Goal: Information Seeking & Learning: Get advice/opinions

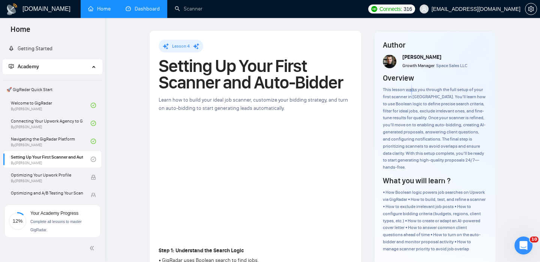
click at [146, 10] on link "Dashboard" at bounding box center [143, 9] width 34 height 6
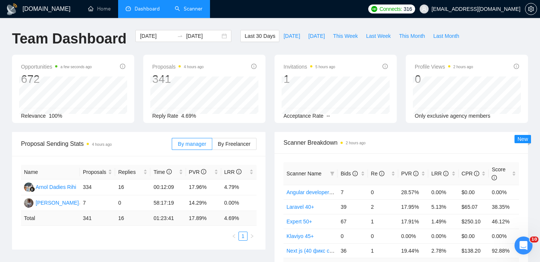
click at [188, 12] on link "Scanner" at bounding box center [189, 9] width 28 height 6
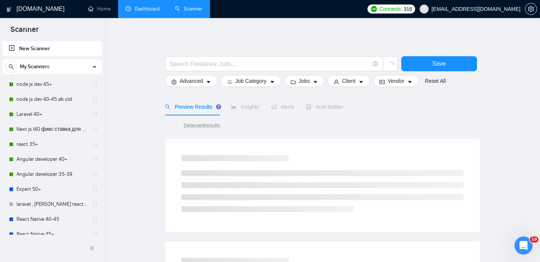
click at [140, 8] on link "Dashboard" at bounding box center [143, 9] width 34 height 6
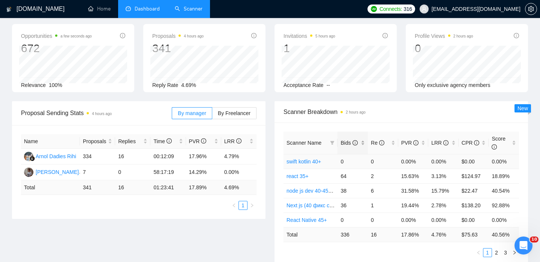
scroll to position [32, 0]
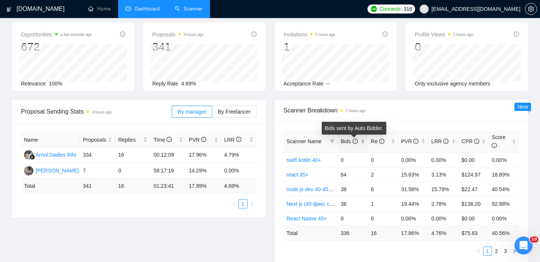
click at [354, 141] on icon "info-circle" at bounding box center [355, 141] width 5 height 5
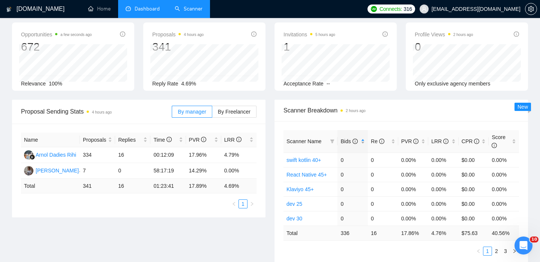
click at [350, 142] on span "Bids" at bounding box center [349, 141] width 17 height 6
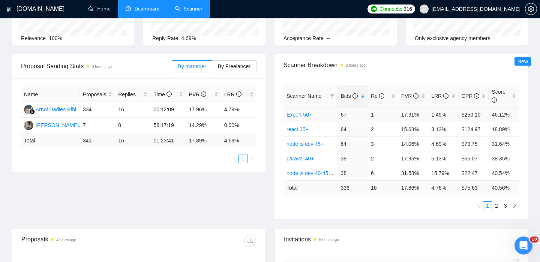
scroll to position [0, 0]
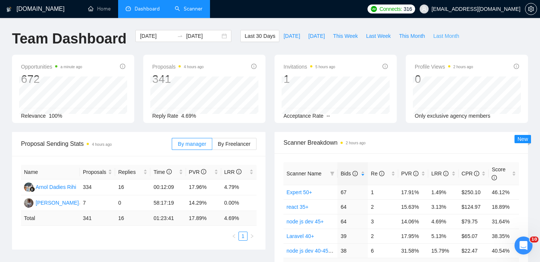
click at [437, 35] on span "Last Month" at bounding box center [446, 36] width 26 height 8
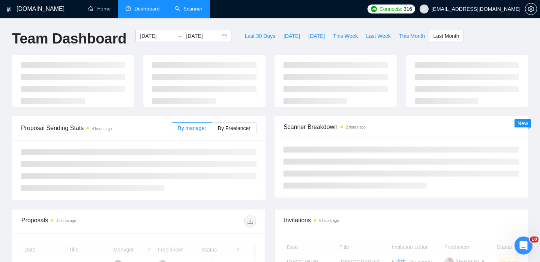
type input "2025-08-01"
type input "2025-08-31"
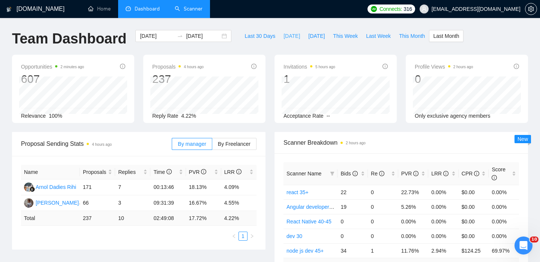
click at [286, 36] on span "[DATE]" at bounding box center [292, 36] width 17 height 8
type input "[DATE]"
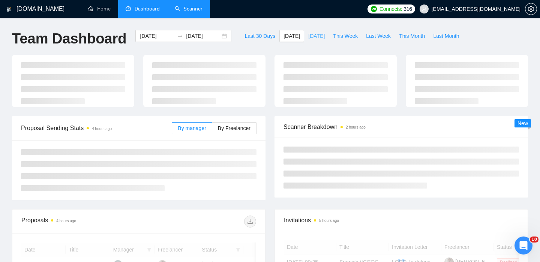
click at [310, 37] on span "[DATE]" at bounding box center [316, 36] width 17 height 8
type input "[DATE]"
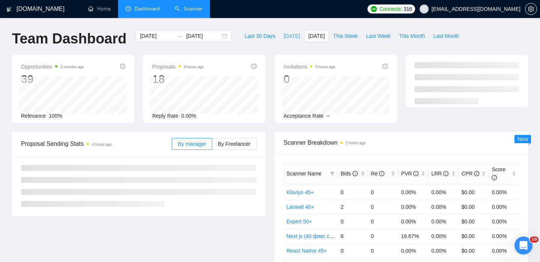
click at [284, 39] on span "[DATE]" at bounding box center [292, 36] width 17 height 8
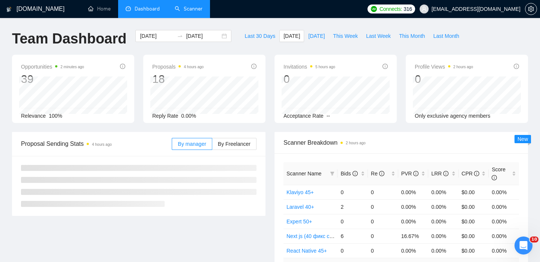
type input "[DATE]"
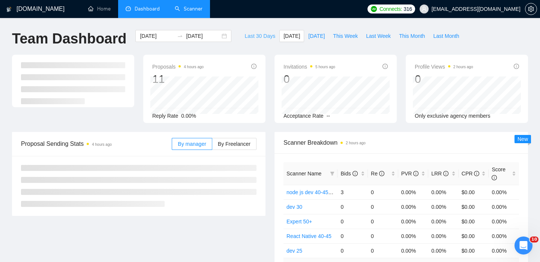
click at [257, 37] on span "Last 30 Days" at bounding box center [260, 36] width 31 height 8
type input "[DATE]"
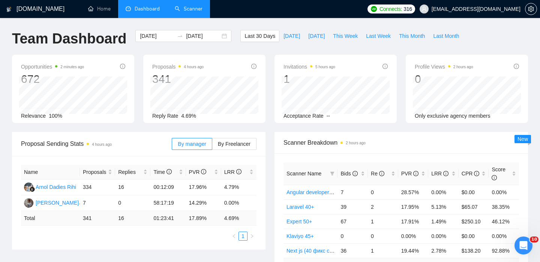
click at [196, 10] on link "Scanner" at bounding box center [189, 9] width 28 height 6
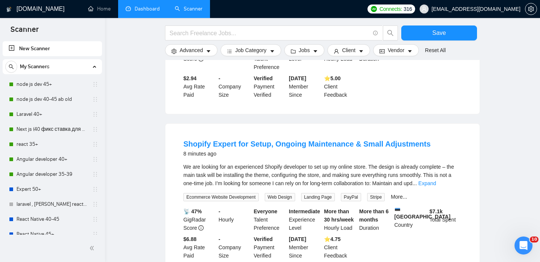
scroll to position [394, 0]
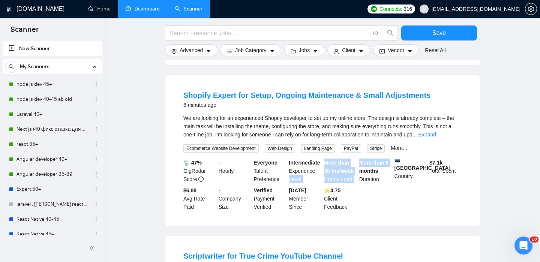
drag, startPoint x: 322, startPoint y: 170, endPoint x: 360, endPoint y: 170, distance: 37.9
click at [360, 170] on div "📡 47% GigRadar Score - Hourly Everyone Talent Preference Intermediate Experienc…" at bounding box center [322, 185] width 281 height 53
click at [348, 187] on div "⭐️ 4.75 Client Feedback" at bounding box center [340, 199] width 35 height 25
drag, startPoint x: 321, startPoint y: 170, endPoint x: 359, endPoint y: 169, distance: 38.0
click at [359, 169] on div "📡 47% GigRadar Score - Hourly Everyone Talent Preference Intermediate Experienc…" at bounding box center [322, 185] width 281 height 53
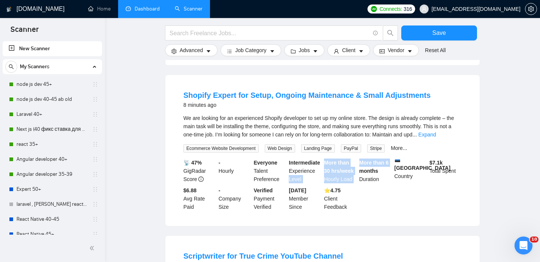
click at [359, 169] on div "More than 6 months Duration" at bounding box center [375, 171] width 35 height 25
drag, startPoint x: 359, startPoint y: 169, endPoint x: 337, endPoint y: 169, distance: 21.8
click at [337, 169] on div "📡 47% GigRadar Score - Hourly Everyone Talent Preference Intermediate Experienc…" at bounding box center [322, 185] width 281 height 53
click at [337, 169] on b "More than 30 hrs/week" at bounding box center [339, 167] width 30 height 14
drag, startPoint x: 326, startPoint y: 169, endPoint x: 351, endPoint y: 169, distance: 24.8
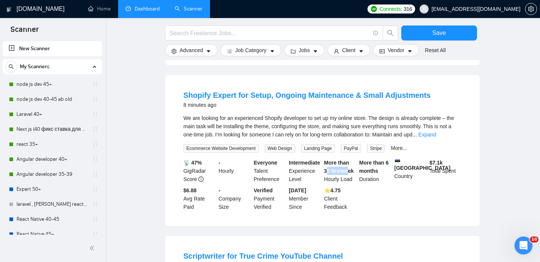
click at [351, 169] on b "More than 30 hrs/week" at bounding box center [339, 167] width 30 height 14
click at [355, 169] on div "More than 30 hrs/week Hourly Load" at bounding box center [340, 171] width 35 height 25
drag, startPoint x: 355, startPoint y: 170, endPoint x: 324, endPoint y: 170, distance: 31.1
click at [324, 170] on b "More than 30 hrs/week" at bounding box center [339, 167] width 30 height 14
click at [342, 170] on b "More than 30 hrs/week" at bounding box center [339, 167] width 30 height 14
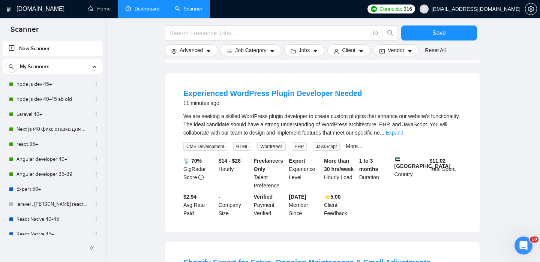
scroll to position [253, 0]
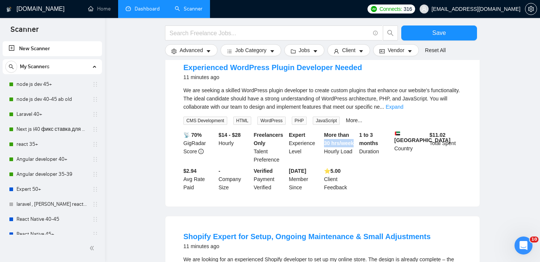
drag, startPoint x: 325, startPoint y: 142, endPoint x: 356, endPoint y: 141, distance: 31.2
click at [354, 141] on b "More than 30 hrs/week" at bounding box center [339, 139] width 30 height 14
click at [354, 142] on b "More than 30 hrs/week" at bounding box center [339, 139] width 30 height 14
drag, startPoint x: 355, startPoint y: 142, endPoint x: 324, endPoint y: 142, distance: 31.2
click at [324, 142] on b "More than 30 hrs/week" at bounding box center [339, 139] width 30 height 14
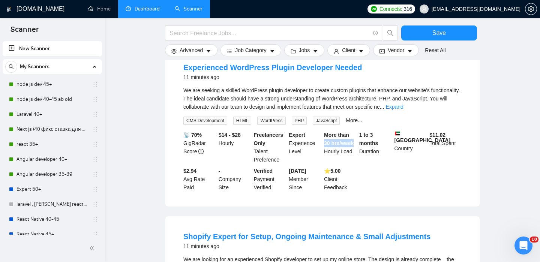
click at [340, 169] on b "⭐️ 5.00" at bounding box center [332, 171] width 17 height 6
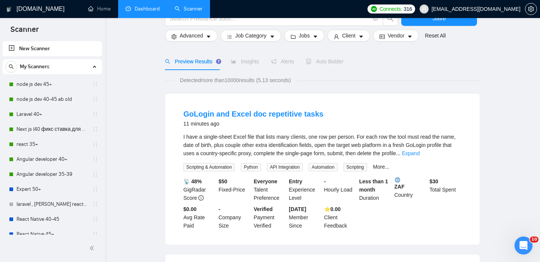
scroll to position [0, 0]
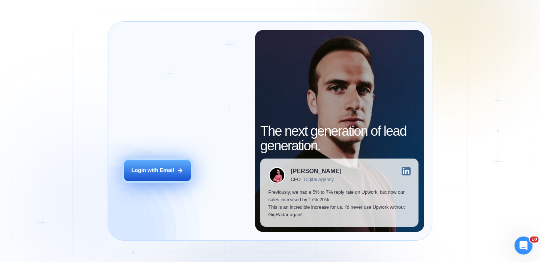
click at [174, 164] on button "Login with Email" at bounding box center [157, 170] width 67 height 21
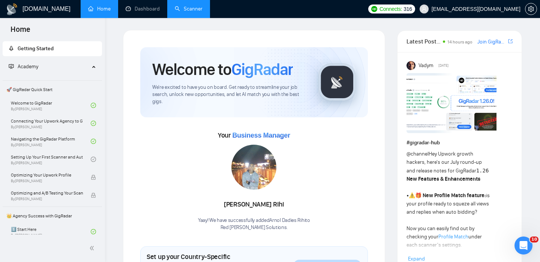
click at [185, 10] on link "Scanner" at bounding box center [189, 9] width 28 height 6
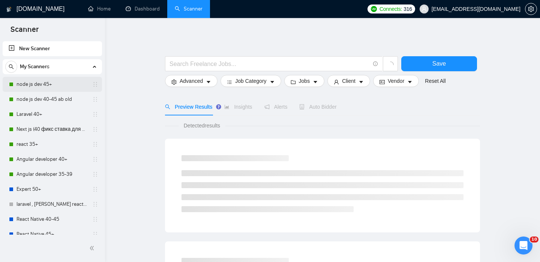
click at [43, 83] on link "node js dev 45+" at bounding box center [52, 84] width 71 height 15
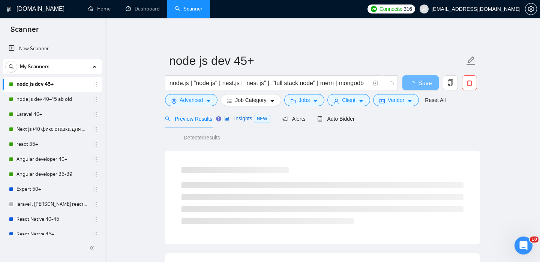
click at [238, 119] on span "Insights NEW" at bounding box center [247, 119] width 46 height 6
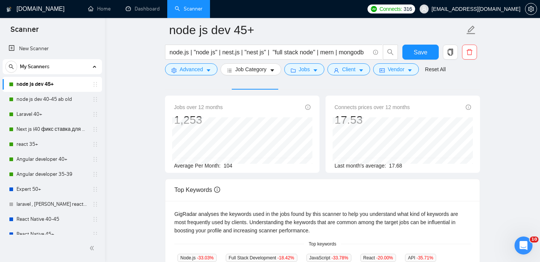
scroll to position [146, 0]
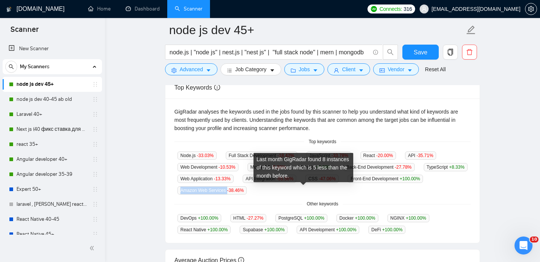
drag, startPoint x: 268, startPoint y: 189, endPoint x: 318, endPoint y: 191, distance: 49.6
click at [247, 191] on span "Amazon Web Services -38.46 %" at bounding box center [212, 191] width 69 height 8
copy span "Amazon Web Services"
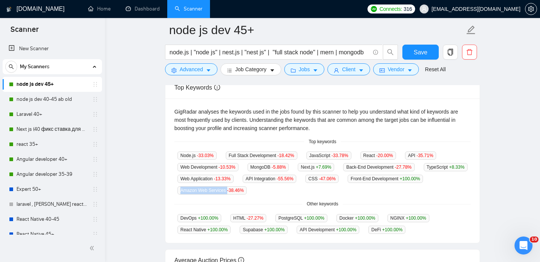
click at [411, 187] on div "Node.js -33.03 % Full Stack Development -18.42 % JavaScript -33.78 % React -20.…" at bounding box center [323, 173] width 296 height 44
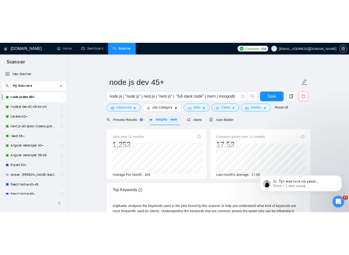
scroll to position [0, 0]
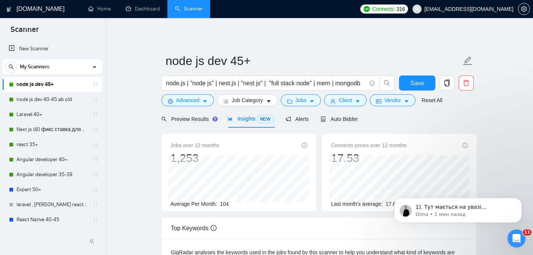
click at [2, 21] on div "Scanner" at bounding box center [52, 29] width 105 height 22
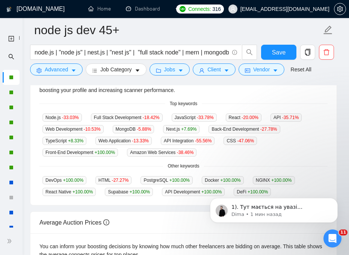
scroll to position [274, 0]
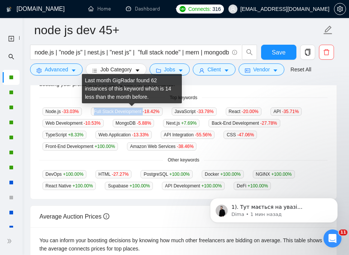
drag, startPoint x: 147, startPoint y: 110, endPoint x: 96, endPoint y: 108, distance: 51.8
click at [96, 108] on span "Full Stack Development -18.42 %" at bounding box center [127, 111] width 72 height 8
copy span "Full Stack Development"
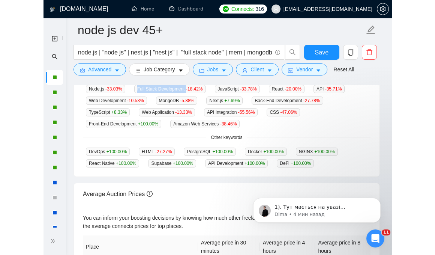
scroll to position [297, 0]
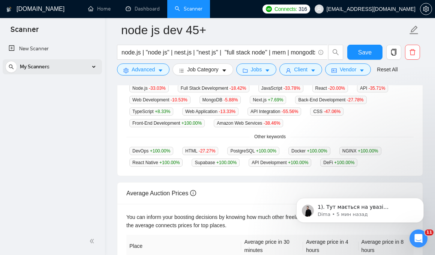
click at [95, 66] on div "My Scanners" at bounding box center [52, 66] width 94 height 15
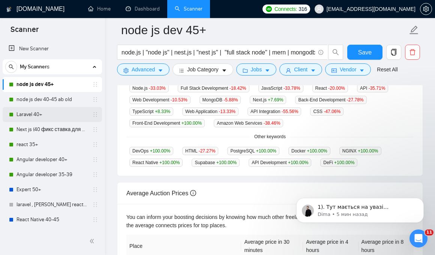
click at [72, 113] on link "Laravel 40+" at bounding box center [52, 114] width 71 height 15
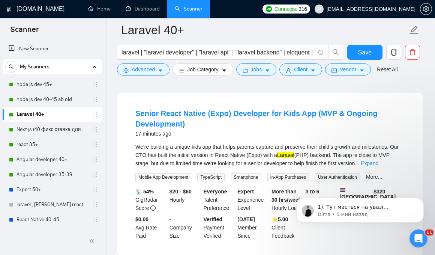
scroll to position [28, 0]
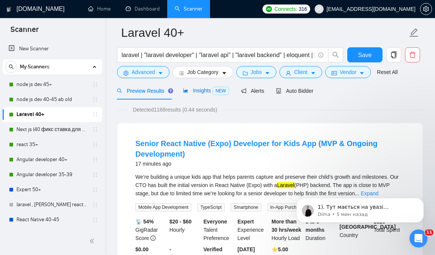
click at [205, 88] on span "Insights NEW" at bounding box center [206, 90] width 46 height 6
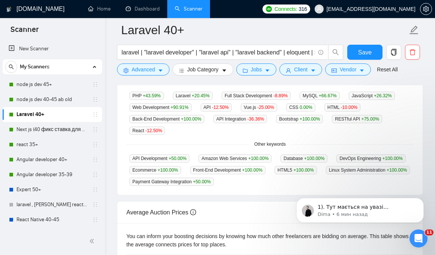
scroll to position [290, 0]
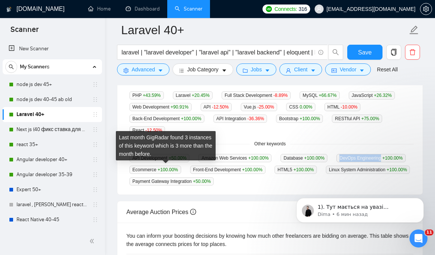
copy span "DevOps Engineering"
drag, startPoint x: 134, startPoint y: 169, endPoint x: 176, endPoint y: 167, distance: 42.5
click at [337, 162] on span "DevOps Engineering +100.00 %" at bounding box center [371, 158] width 69 height 8
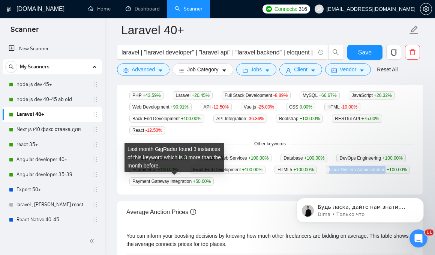
copy span "Linux System Administration"
drag, startPoint x: 193, startPoint y: 179, endPoint x: 133, endPoint y: 179, distance: 60.0
click at [326, 174] on span "Linux System Administration +100.00 %" at bounding box center [368, 170] width 84 height 8
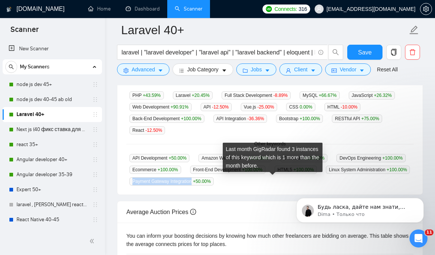
copy span "Payment Gateway Integration"
drag, startPoint x: 231, startPoint y: 179, endPoint x: 294, endPoint y: 179, distance: 62.7
click at [214, 179] on span "Payment Gateway Integration +50.00 %" at bounding box center [171, 181] width 84 height 8
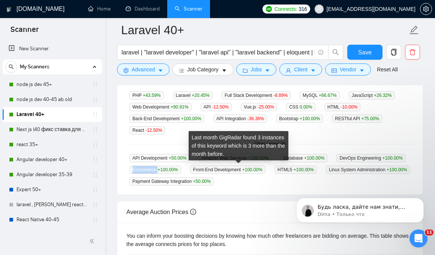
drag, startPoint x: 215, startPoint y: 167, endPoint x: 241, endPoint y: 167, distance: 25.9
click at [181, 167] on span "Ecommerce +100.00 %" at bounding box center [155, 170] width 52 height 8
copy span "Ecommerce"
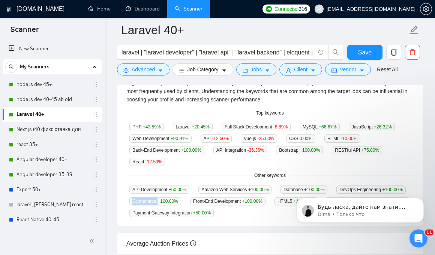
scroll to position [251, 0]
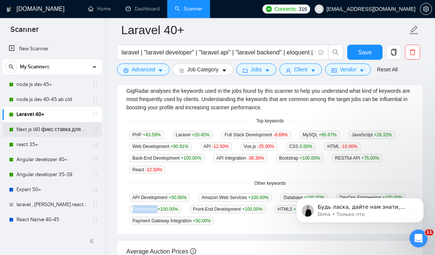
click at [24, 126] on link "Next js (40 фикс ставка для 40+)" at bounding box center [52, 129] width 71 height 15
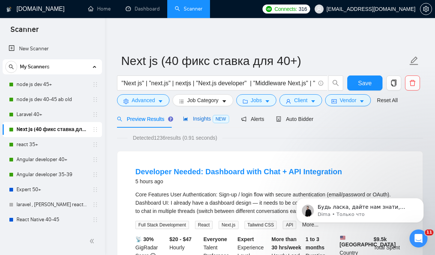
click at [203, 118] on span "Insights NEW" at bounding box center [206, 119] width 46 height 6
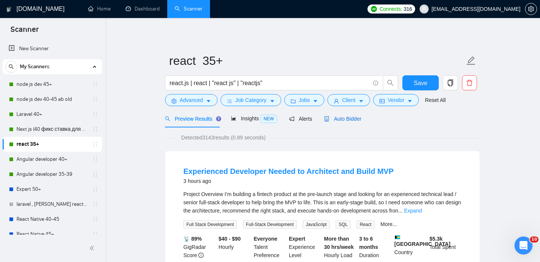
click at [352, 117] on span "Auto Bidder" at bounding box center [342, 119] width 37 height 6
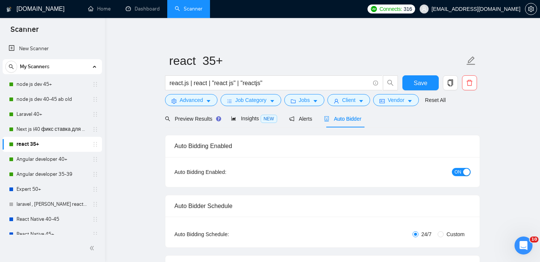
checkbox input "true"
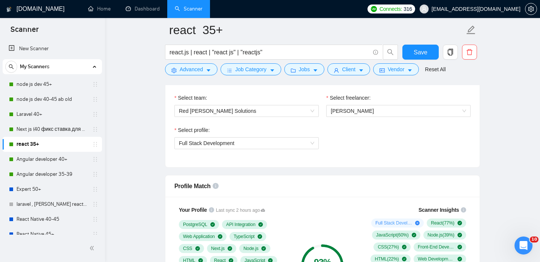
scroll to position [398, 0]
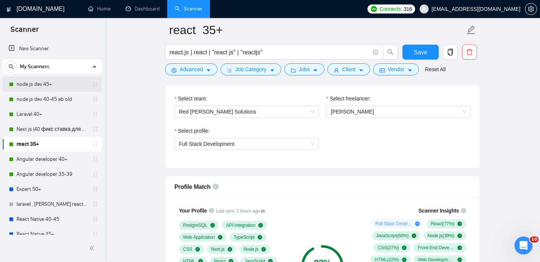
click at [67, 86] on link "node js dev 45+" at bounding box center [52, 84] width 71 height 15
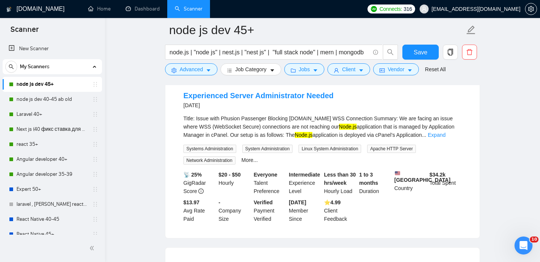
scroll to position [1206, 0]
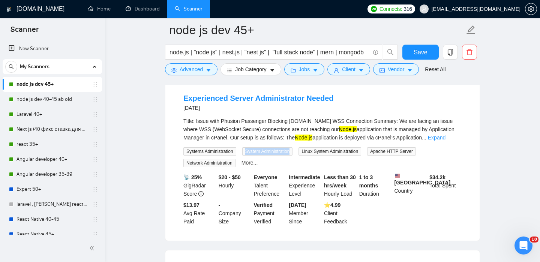
drag, startPoint x: 248, startPoint y: 161, endPoint x: 299, endPoint y: 162, distance: 50.7
click at [293, 156] on span "System Administration" at bounding box center [267, 151] width 51 height 8
copy span "System Administration"
click at [211, 71] on icon "caret-down" at bounding box center [208, 70] width 5 height 5
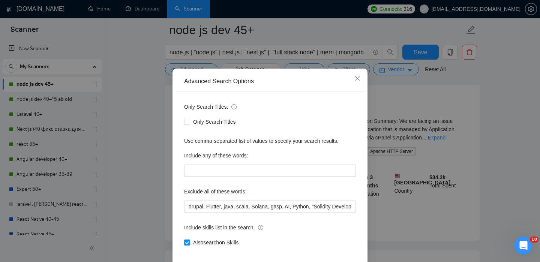
scroll to position [0, 0]
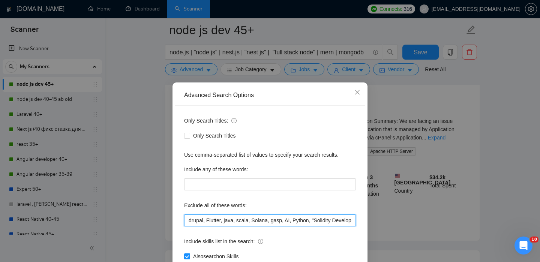
click at [192, 223] on input "drupal, Flutter, java, scala, Solana, gasp, AI, Python, "Solidity Developer", D…" at bounding box center [270, 221] width 172 height 12
click at [190, 221] on input "drupal, Flutter, java, scala, Solana, gasp, AI, Python, "Solidity Developer", D…" at bounding box center [270, 221] width 172 height 12
paste input "System Administration"
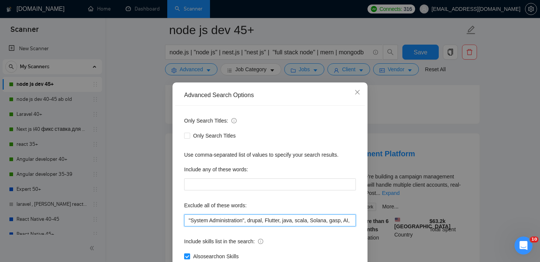
scroll to position [1206, 0]
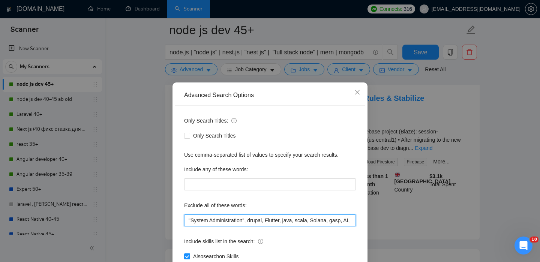
drag, startPoint x: 251, startPoint y: 221, endPoint x: 174, endPoint y: 220, distance: 76.6
click at [174, 220] on div "Advanced Search Options Only Search Titles: Only Search Titles Use comma-separa…" at bounding box center [270, 193] width 195 height 221
click at [251, 221] on input ""System Administration", drupal, Flutter, java, scala, Solana, gasp, AI, Python…" at bounding box center [270, 221] width 172 height 12
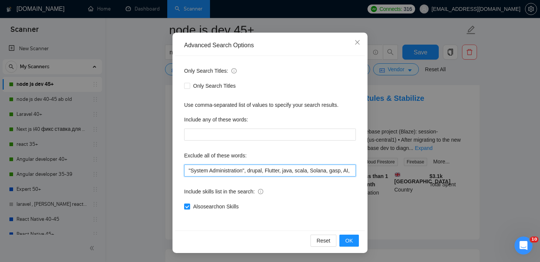
paste input ""System Administration","
click at [309, 170] on input ""System Administration", "System Administration",drupal, Flutter, java, scala, …" at bounding box center [270, 171] width 172 height 12
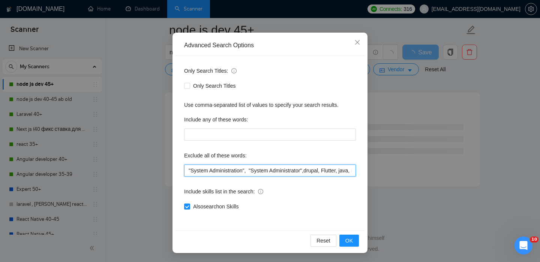
click at [310, 171] on input ""System Administration", "System Administrator",drupal, Flutter, java, scala, S…" at bounding box center [270, 171] width 172 height 12
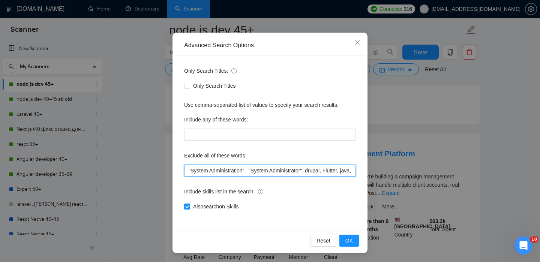
scroll to position [1206, 0]
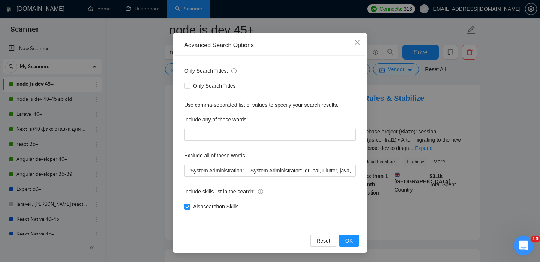
click at [525, 243] on icon "Открыть службу сообщений Intercom" at bounding box center [523, 245] width 12 height 12
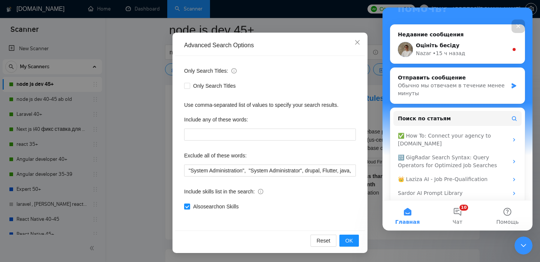
scroll to position [91, 0]
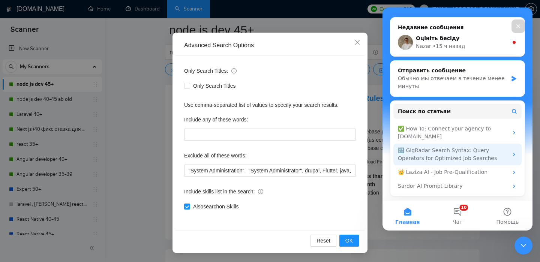
click at [467, 151] on div "🔠 GigRadar Search Syntax: Query Operators for Optimized Job Searches" at bounding box center [453, 155] width 110 height 16
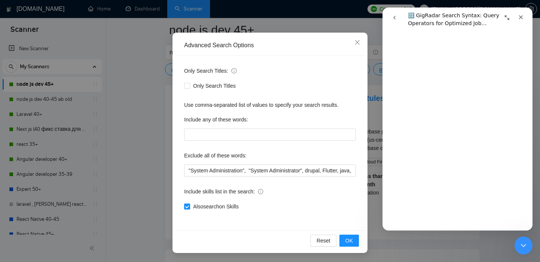
scroll to position [715, 0]
drag, startPoint x: 193, startPoint y: 170, endPoint x: 188, endPoint y: 170, distance: 5.3
click at [188, 170] on input ""System Administration", "System Administrator", drupal, Flutter, java, scala, …" at bounding box center [270, 171] width 172 height 12
click at [310, 171] on input ""System Administration", "System Administrator", drupal, Flutter, java, scala, …" at bounding box center [270, 171] width 172 height 12
drag, startPoint x: 311, startPoint y: 171, endPoint x: 254, endPoint y: 172, distance: 57.1
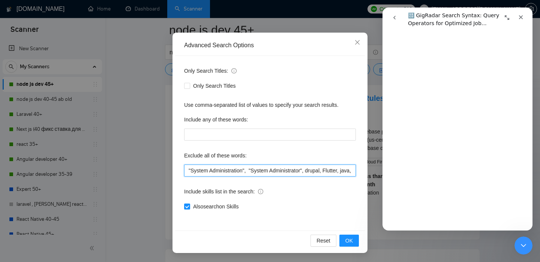
click at [254, 172] on input ""System Administration", "System Administrator", drupal, Flutter, java, scala, …" at bounding box center [270, 171] width 172 height 12
click at [249, 170] on input ""System Administration", drupal, Flutter, java, scala, Solana, gasp, AI, Python…" at bounding box center [270, 171] width 172 height 12
click at [193, 170] on input ""System Administration, drupal, Flutter, java, scala, Solana, gasp, AI, Python,…" at bounding box center [270, 171] width 172 height 12
click at [244, 171] on input "System Administration, drupal, Flutter, java, scala, Solana, gasp, AI, Python, …" at bounding box center [270, 171] width 172 height 12
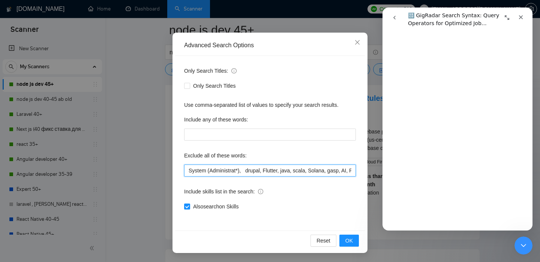
scroll to position [1094, 0]
click at [242, 171] on input "System (Administrat*), drupal, Flutter, java, scala, Solana, gasp, AI, Python, …" at bounding box center [270, 171] width 172 height 12
click at [208, 170] on input "System (Administrat*), drupal, Flutter, java, scala, Solana, gasp, AI, Python, …" at bounding box center [270, 171] width 172 height 12
click at [242, 172] on input "System (Administrat*), drupal, Flutter, java, scala, Solana, gasp, AI, Python, …" at bounding box center [270, 171] width 172 height 12
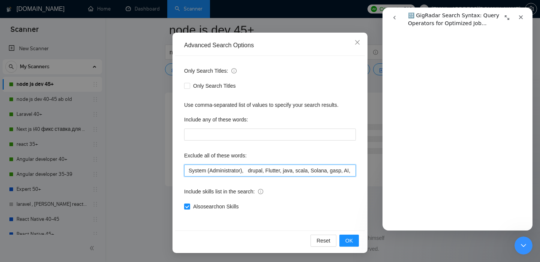
scroll to position [990, 0]
click at [246, 172] on input "System (Administrator), drupal, Flutter, java, scala, Solana, gasp, AI, Python,…" at bounding box center [270, 171] width 172 height 12
click at [212, 171] on input "System (Administrator, drupal, Flutter, java, scala, Solana, gasp, AI, Python, …" at bounding box center [270, 171] width 172 height 12
click at [245, 173] on input "System Administrator, drupal, Flutter, java, scala, Solana, gasp, AI, Python, "…" at bounding box center [270, 171] width 172 height 12
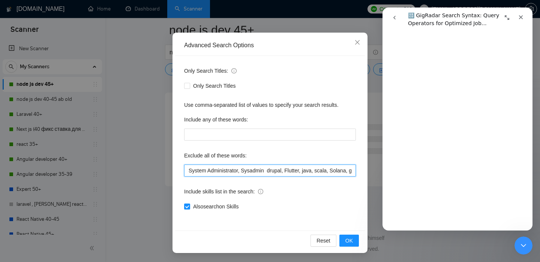
scroll to position [990, 0]
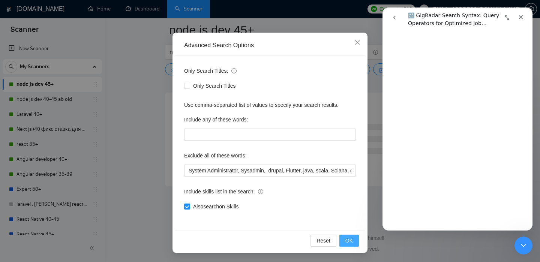
click at [351, 240] on span "OK" at bounding box center [350, 241] width 8 height 8
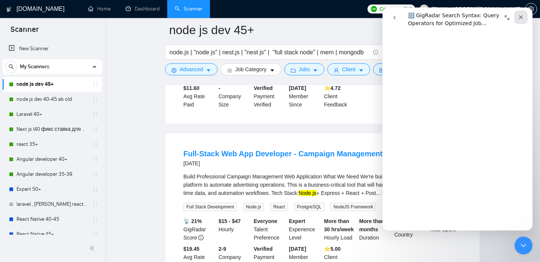
click at [525, 19] on div "Закрыть" at bounding box center [522, 18] width 14 height 14
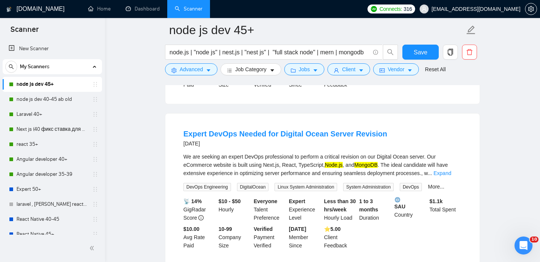
scroll to position [1294, 0]
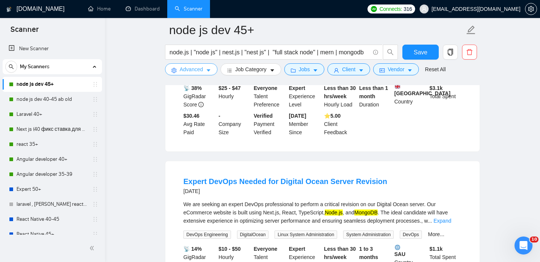
click at [212, 71] on button "Advanced" at bounding box center [191, 69] width 53 height 12
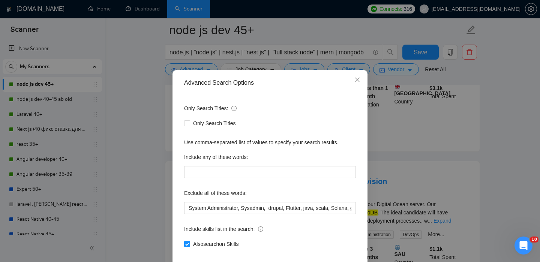
scroll to position [5, 0]
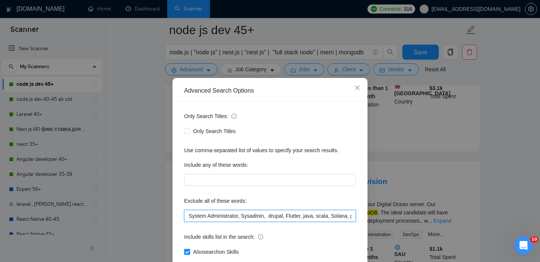
click at [191, 215] on input "System Administrator, Sysadmin, drupal, Flutter, java, scala, Solana, gasp, AI,…" at bounding box center [270, 216] width 172 height 12
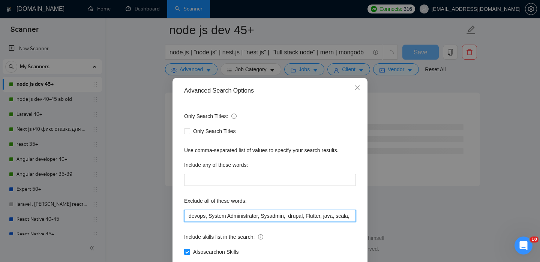
scroll to position [50, 0]
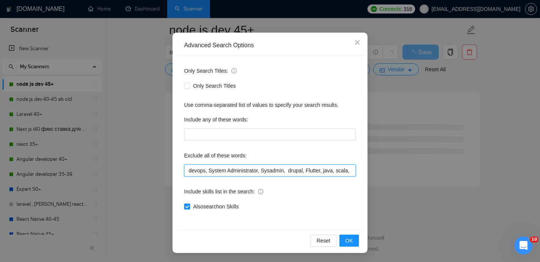
click at [192, 173] on input "devops, System Administrator, Sysadmin, drupal, Flutter, java, scala, Solana, g…" at bounding box center [270, 171] width 172 height 12
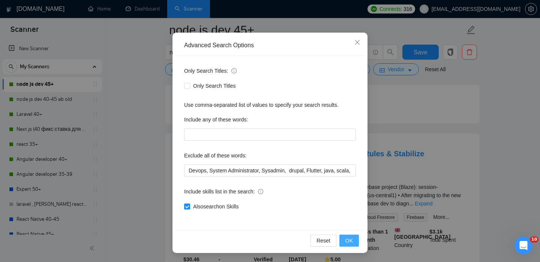
click at [352, 238] on span "OK" at bounding box center [350, 241] width 8 height 8
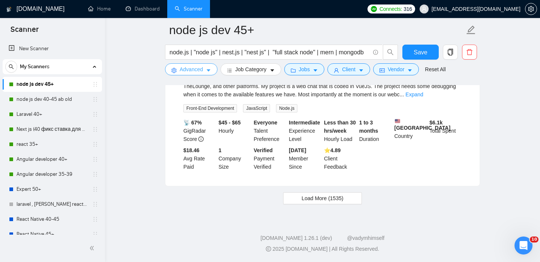
scroll to position [1614, 0]
click at [339, 198] on span "Load More (1535)" at bounding box center [323, 198] width 42 height 8
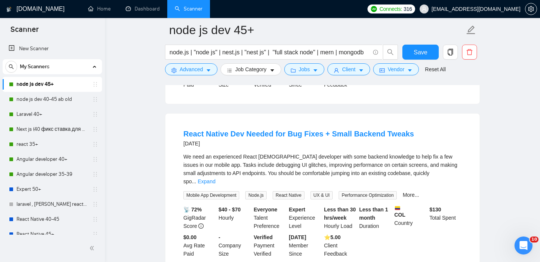
scroll to position [1676, 0]
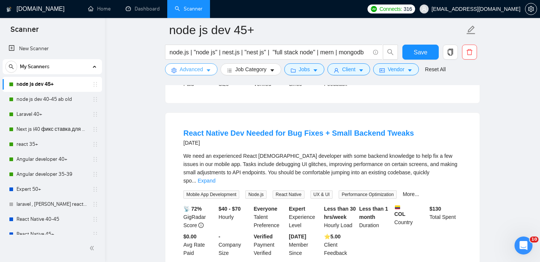
click at [210, 68] on icon "caret-down" at bounding box center [208, 70] width 5 height 5
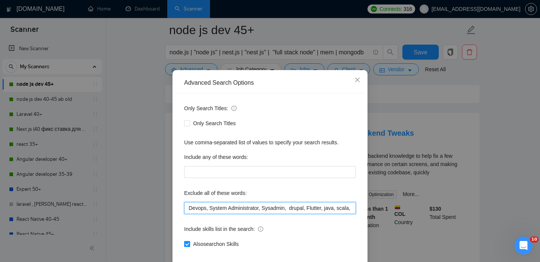
click at [190, 214] on input "Devops, System Administrator, Sysadmin, drupal, Flutter, java, scala, Solana, g…" at bounding box center [270, 208] width 172 height 12
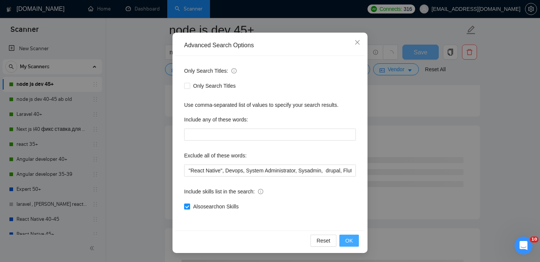
click at [351, 242] on span "OK" at bounding box center [350, 241] width 8 height 8
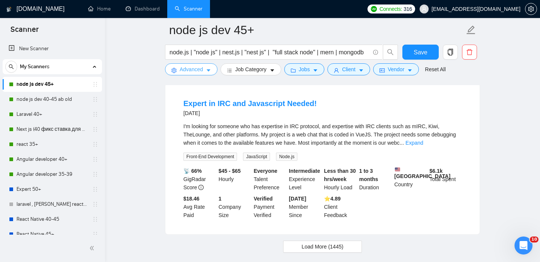
scroll to position [1614, 0]
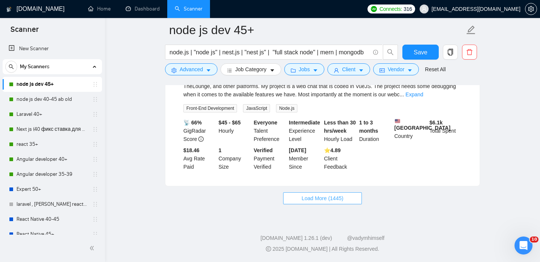
click at [343, 195] on span "Load More (1445)" at bounding box center [323, 198] width 42 height 8
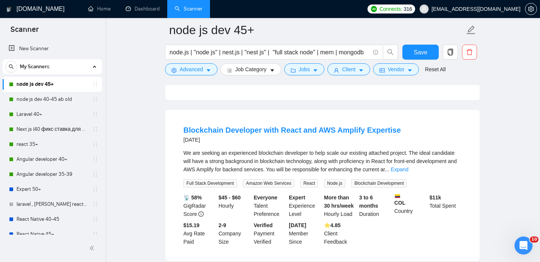
scroll to position [1703, 0]
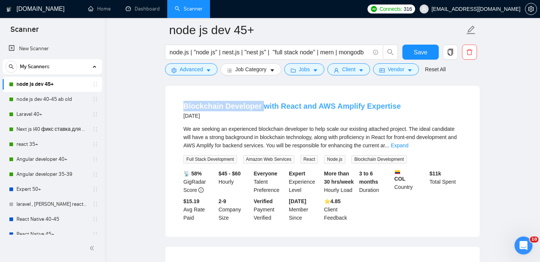
drag, startPoint x: 181, startPoint y: 126, endPoint x: 259, endPoint y: 127, distance: 78.1
click at [259, 127] on li "Blockchain Developer with React and AWS Amplify Expertise 6 days ago We are see…" at bounding box center [323, 161] width 296 height 133
copy link "Blockchain Developer"
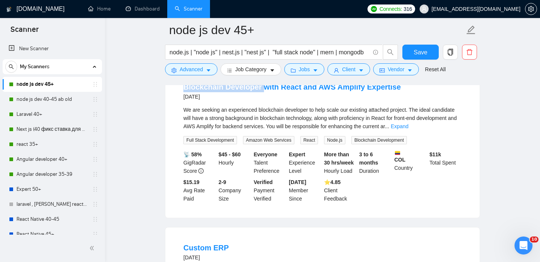
scroll to position [1725, 0]
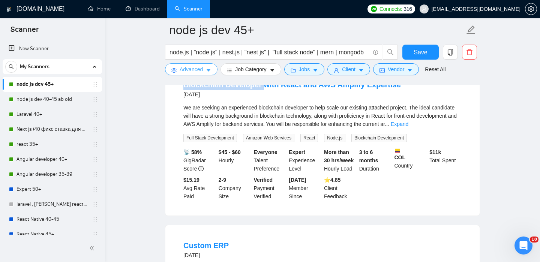
click at [210, 69] on icon "caret-down" at bounding box center [208, 70] width 5 height 5
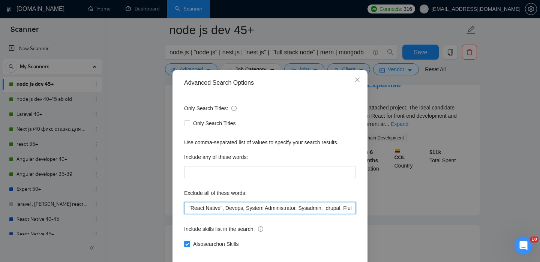
click at [190, 214] on input ""React Native", Devops, System Administrator, Sysadmin, drupal, Flutter, java, …" at bounding box center [270, 208] width 172 height 12
paste input "Blockchain Developer"
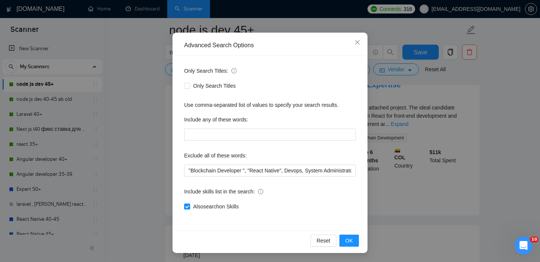
click at [348, 233] on div "Reset OK" at bounding box center [270, 241] width 190 height 20
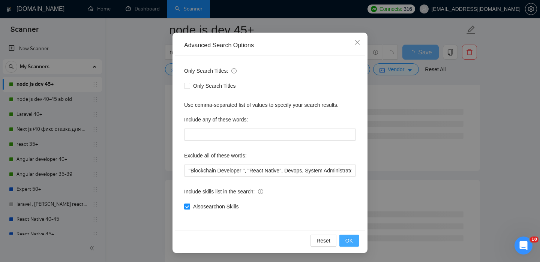
click at [349, 239] on span "OK" at bounding box center [350, 241] width 8 height 8
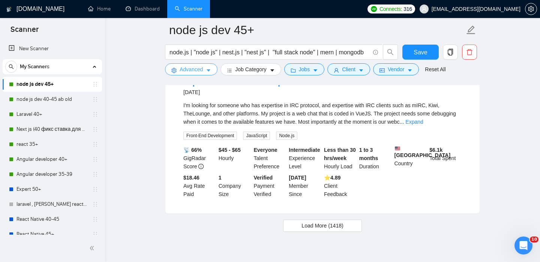
scroll to position [1614, 0]
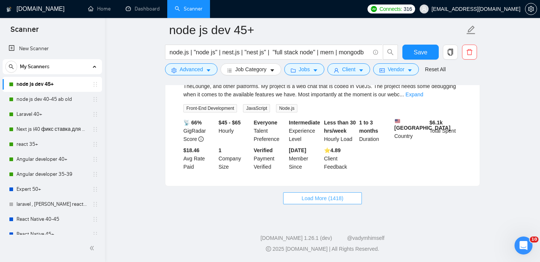
click at [334, 199] on span "Load More (1418)" at bounding box center [323, 198] width 42 height 8
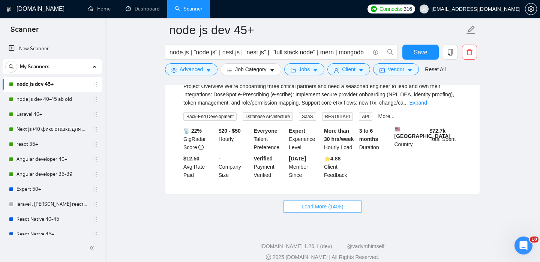
scroll to position [3280, 0]
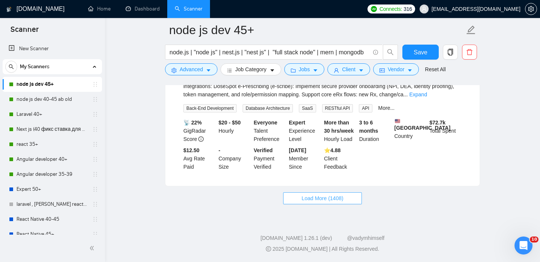
click at [323, 200] on span "Load More (1408)" at bounding box center [323, 198] width 42 height 8
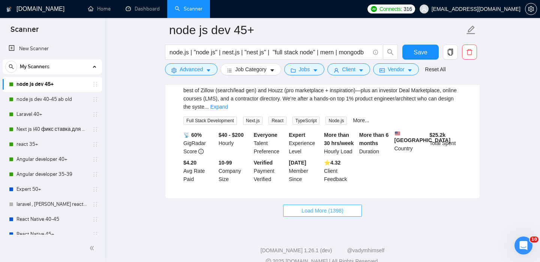
scroll to position [4931, 0]
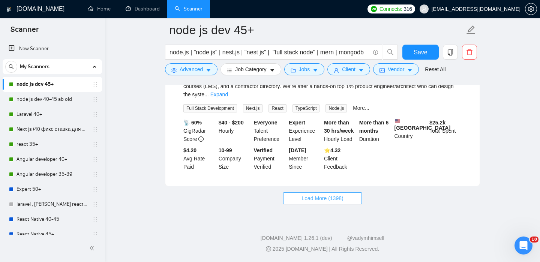
click at [313, 196] on span "Load More (1398)" at bounding box center [323, 198] width 42 height 8
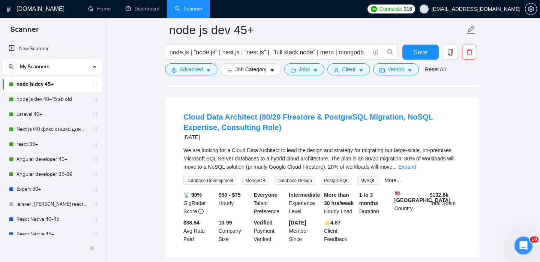
scroll to position [5144, 0]
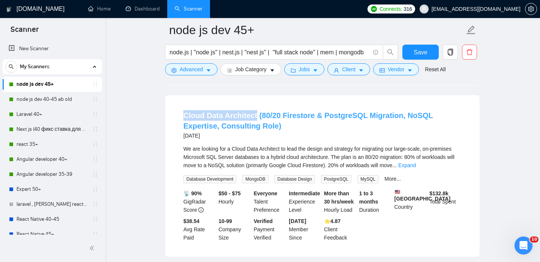
drag, startPoint x: 182, startPoint y: 159, endPoint x: 254, endPoint y: 160, distance: 72.8
click at [254, 160] on li "Cloud Data Architect (80/20 Firestore & PostgreSQL Migration, NoSQL Expertise, …" at bounding box center [323, 176] width 296 height 144
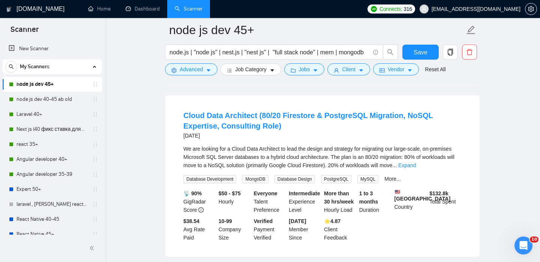
click at [275, 131] on h4 "Cloud Data Architect (80/20 Firestore & PostgreSQL Migration, NoSQL Expertise, …" at bounding box center [323, 120] width 278 height 21
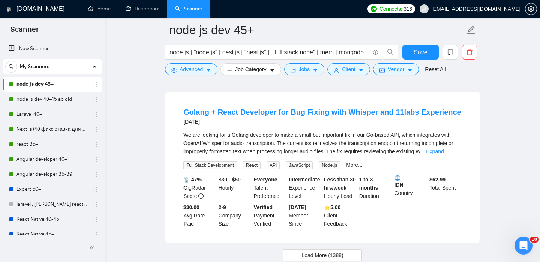
scroll to position [6530, 0]
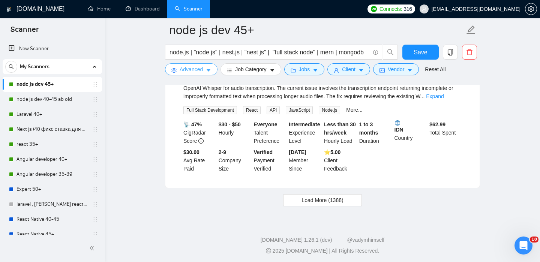
click at [211, 69] on icon "caret-down" at bounding box center [208, 70] width 5 height 5
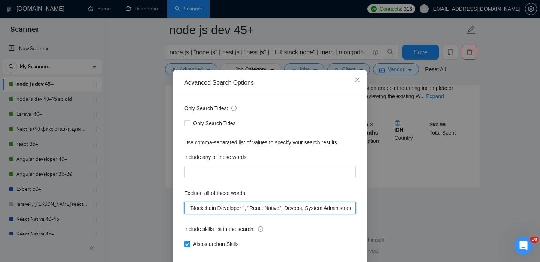
click at [189, 214] on input ""Blockchain Developer ", "React Native", Devops, System Administrator, Sysadmin…" at bounding box center [270, 208] width 172 height 12
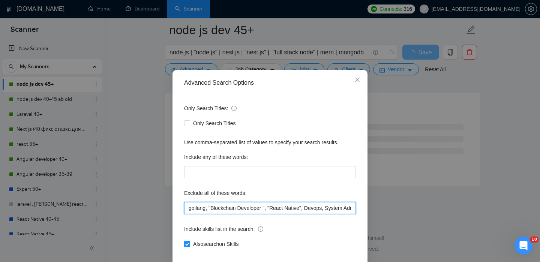
scroll to position [4075, 0]
click at [197, 214] on input "goilang, "Blockchain Developer ", "React Native", Devops, System Administrator,…" at bounding box center [270, 208] width 172 height 12
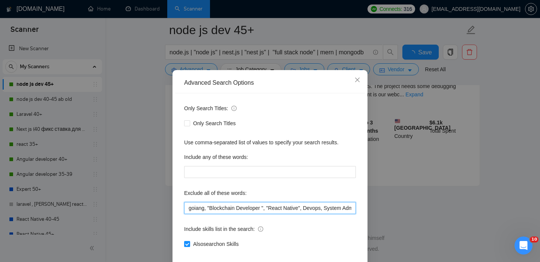
scroll to position [990, 0]
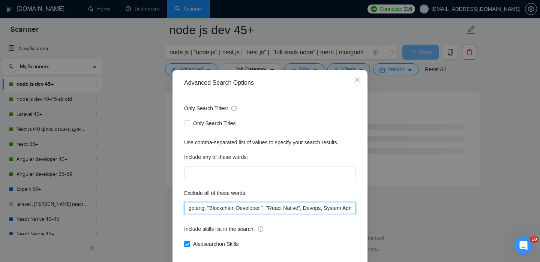
drag, startPoint x: 205, startPoint y: 222, endPoint x: 190, endPoint y: 222, distance: 15.8
click at [190, 214] on input "goiang, "Blockchain Developer ", "React Native", Devops, System Administrator, …" at bounding box center [270, 208] width 172 height 12
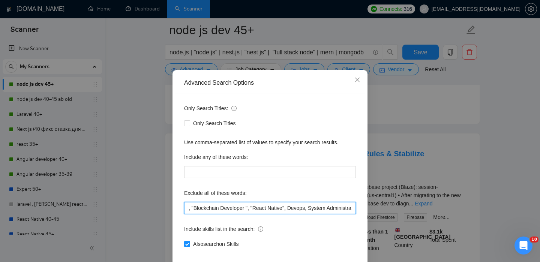
scroll to position [1614, 0]
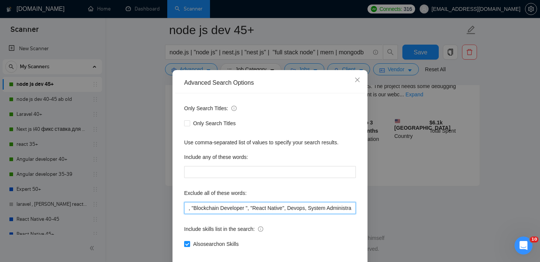
type input ""Blockchain Developer ", "React Native", Devops, System Administrator, Sysadmin…"
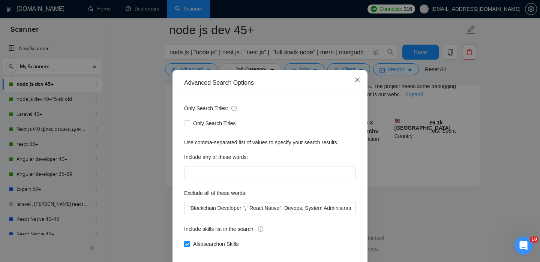
click at [360, 83] on icon "close" at bounding box center [358, 80] width 6 height 6
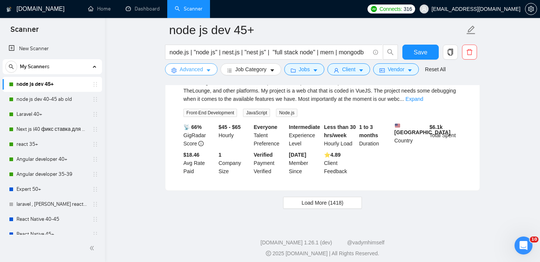
scroll to position [1611, 0]
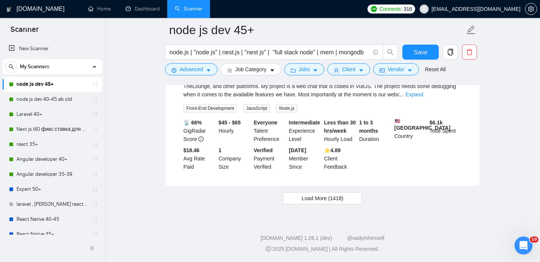
click at [333, 202] on span "Load More (1418)" at bounding box center [323, 198] width 42 height 8
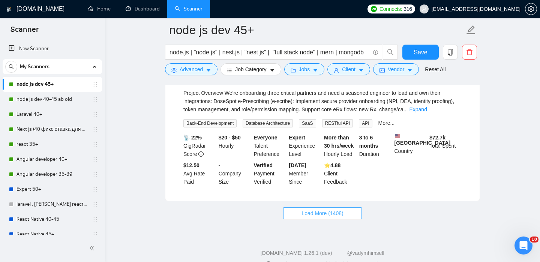
scroll to position [3280, 0]
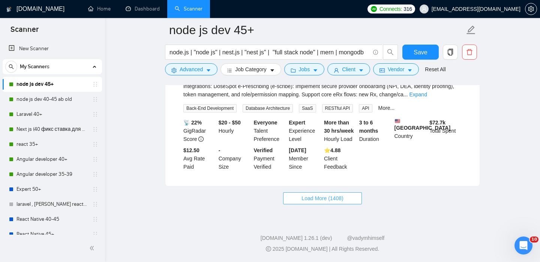
click at [333, 202] on span "Load More (1408)" at bounding box center [323, 198] width 42 height 8
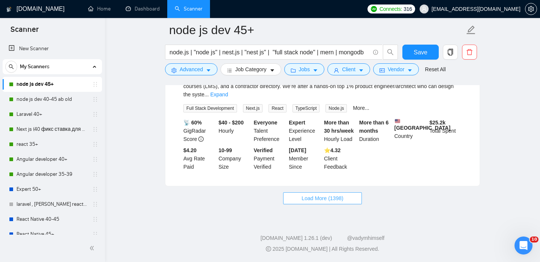
scroll to position [4931, 0]
click at [338, 196] on span "Load More (1398)" at bounding box center [323, 198] width 42 height 8
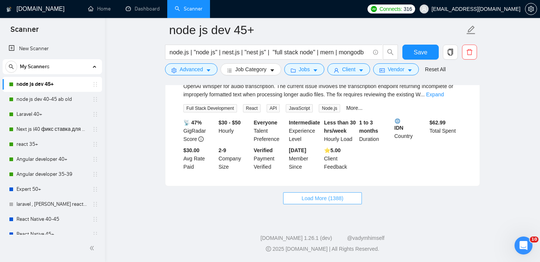
scroll to position [6581, 0]
click at [342, 197] on span "Load More (1388)" at bounding box center [323, 198] width 42 height 8
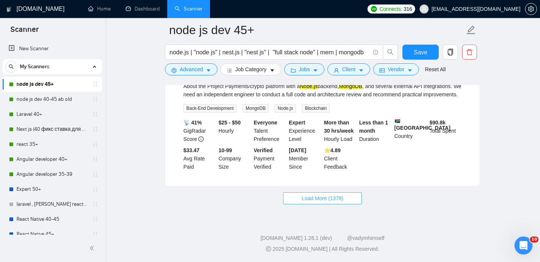
scroll to position [8198, 0]
click at [319, 203] on span "Load More (1378)" at bounding box center [323, 198] width 42 height 8
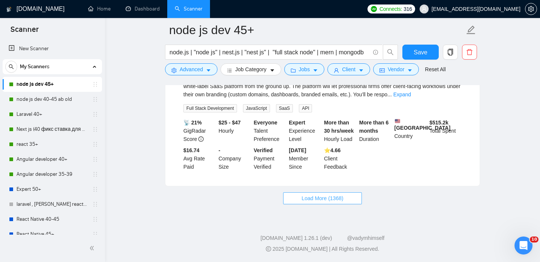
scroll to position [9870, 0]
click at [324, 197] on span "Load More (1368)" at bounding box center [323, 198] width 42 height 8
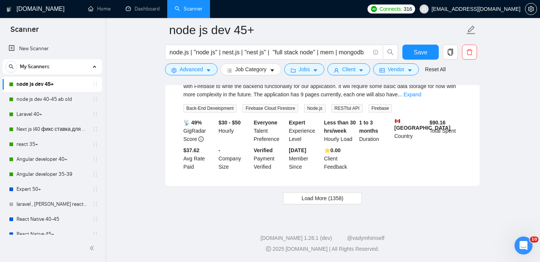
click at [354, 198] on button "Load More (1358)" at bounding box center [322, 199] width 78 height 12
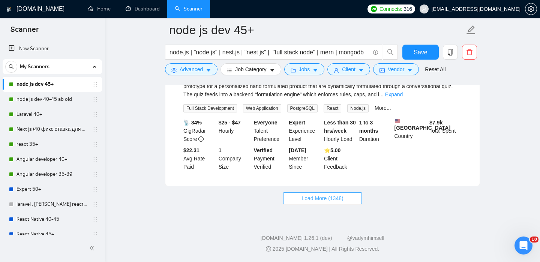
scroll to position [13134, 0]
click at [334, 200] on span "Load More (1348)" at bounding box center [323, 198] width 42 height 8
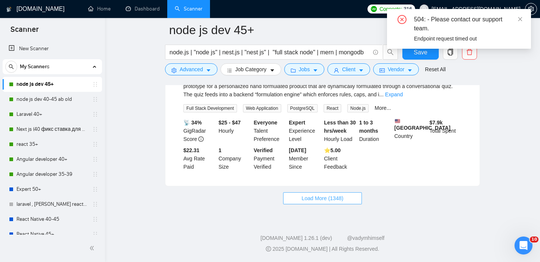
click at [336, 200] on span "Load More (1348)" at bounding box center [323, 198] width 42 height 8
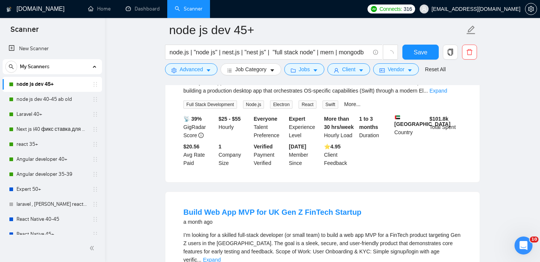
scroll to position [12714, 0]
click at [432, 57] on button "Save" at bounding box center [421, 52] width 36 height 15
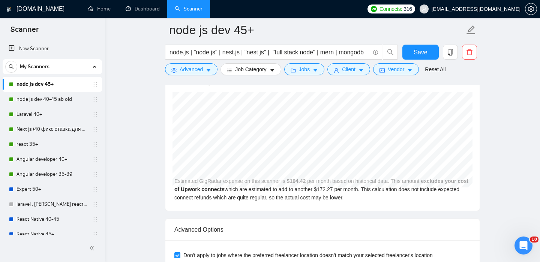
scroll to position [149, 0]
click at [105, 10] on link "Home" at bounding box center [99, 9] width 23 height 6
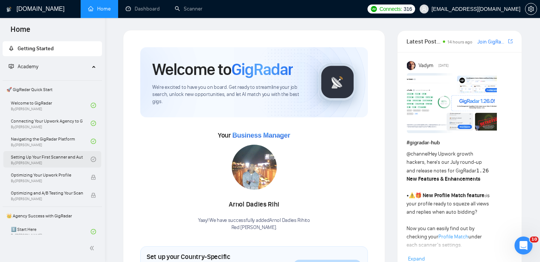
click at [74, 158] on link "Setting Up Your First Scanner and Auto-Bidder By [PERSON_NAME]" at bounding box center [51, 159] width 80 height 17
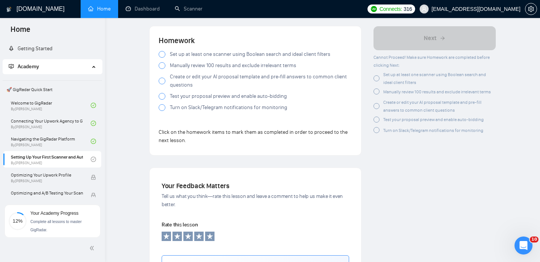
scroll to position [615, 0]
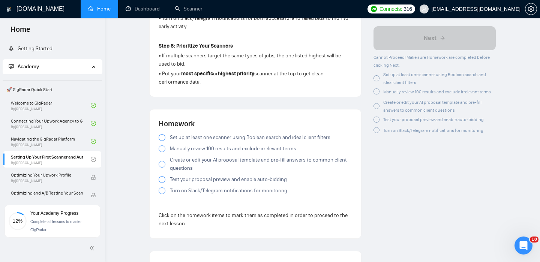
click at [162, 146] on div at bounding box center [162, 149] width 7 height 7
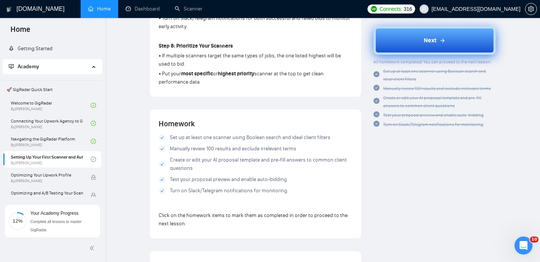
click at [409, 45] on button "Next" at bounding box center [435, 40] width 123 height 29
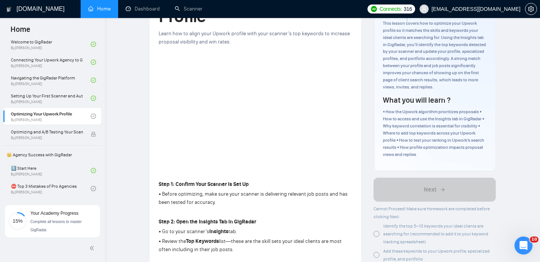
scroll to position [66, 0]
click at [188, 8] on link "Scanner" at bounding box center [189, 9] width 28 height 6
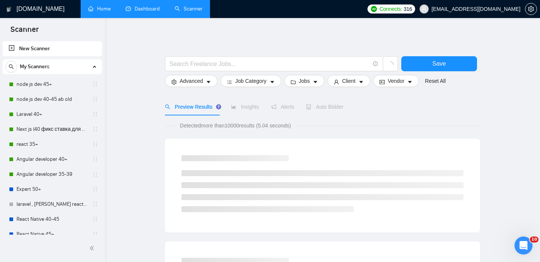
click at [147, 8] on link "Dashboard" at bounding box center [143, 9] width 34 height 6
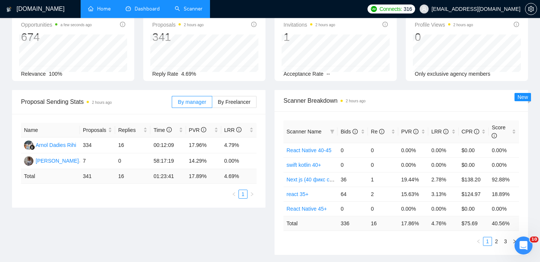
scroll to position [42, 0]
click at [352, 127] on div "Bids" at bounding box center [353, 131] width 24 height 8
click at [352, 128] on span "Bids" at bounding box center [349, 131] width 17 height 6
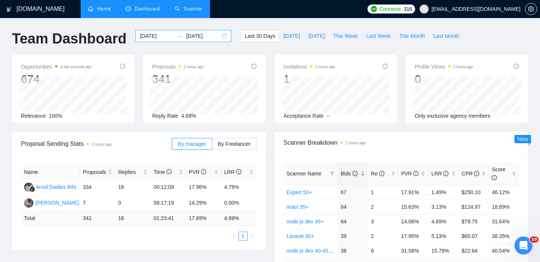
click at [189, 36] on input "[DATE]" at bounding box center [203, 36] width 34 height 8
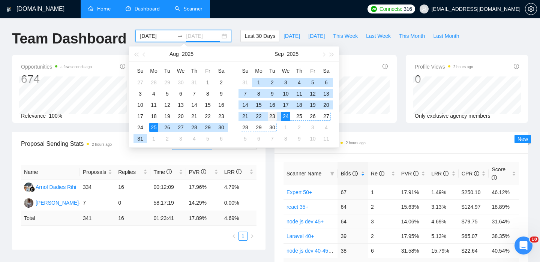
type input "[DATE]"
click at [274, 117] on div "23" at bounding box center [272, 116] width 9 height 9
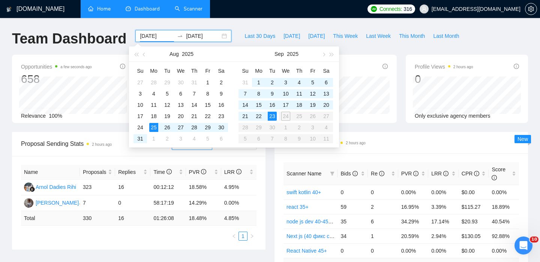
type input "[DATE]"
click at [270, 116] on div "23" at bounding box center [272, 116] width 9 height 9
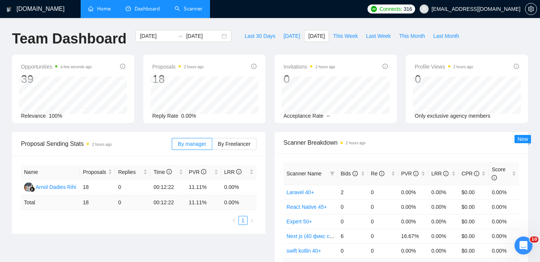
click at [194, 43] on div "[DATE] [DATE]" at bounding box center [183, 42] width 105 height 25
click at [194, 38] on input "[DATE]" at bounding box center [203, 36] width 34 height 8
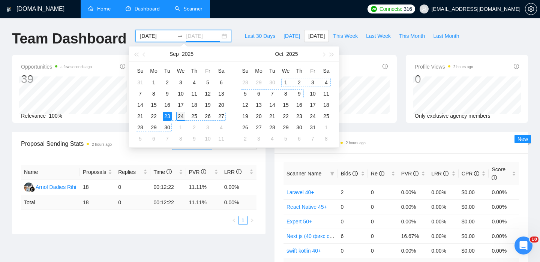
type input "[DATE]"
click at [184, 114] on div "24" at bounding box center [180, 116] width 9 height 9
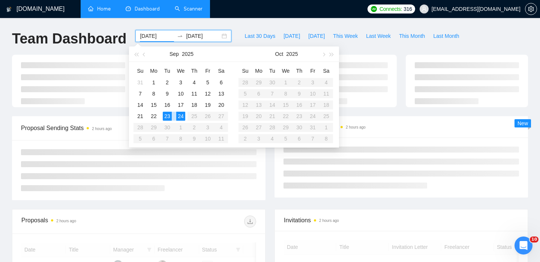
type input "[DATE]"
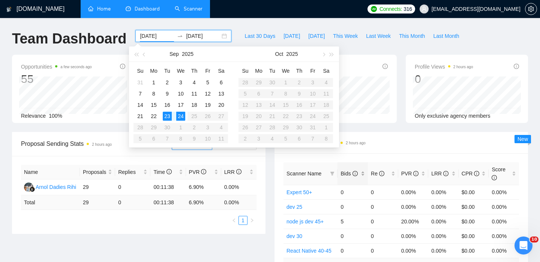
click at [345, 170] on div "Bids" at bounding box center [353, 174] width 24 height 8
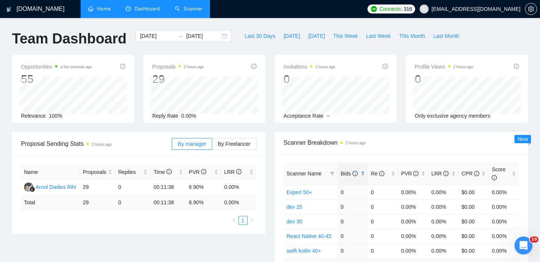
click at [349, 172] on span "Bids" at bounding box center [349, 174] width 17 height 6
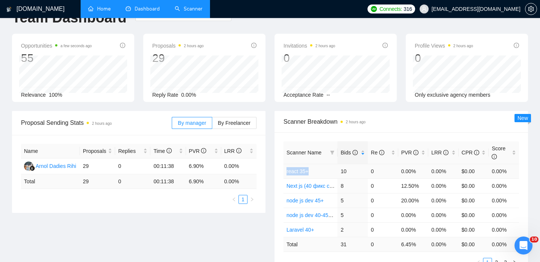
drag, startPoint x: 284, startPoint y: 170, endPoint x: 320, endPoint y: 170, distance: 36.4
click at [320, 170] on td "react 35+" at bounding box center [311, 171] width 54 height 15
copy link "react 35+"
click at [409, 153] on span "PVR" at bounding box center [411, 153] width 18 height 6
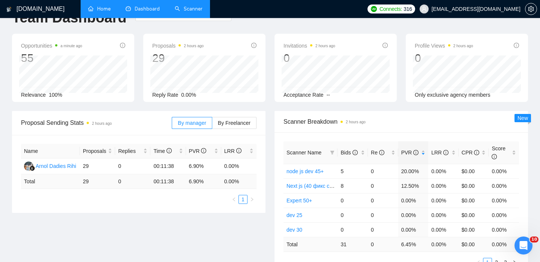
scroll to position [0, 0]
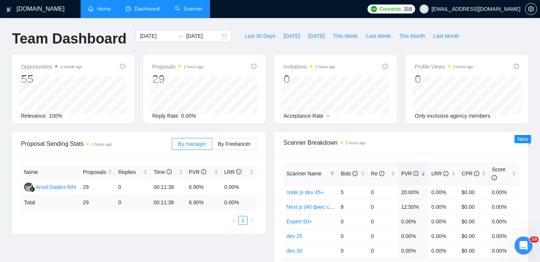
click at [109, 6] on link "Home" at bounding box center [99, 9] width 23 height 6
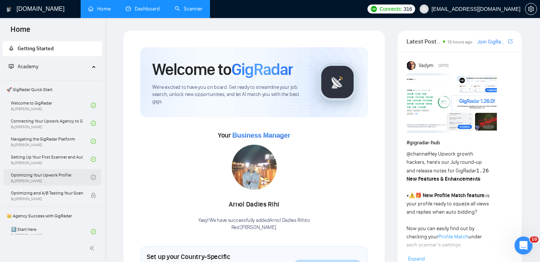
click at [77, 177] on link "Optimizing Your Upwork Profile By [PERSON_NAME]" at bounding box center [51, 177] width 80 height 17
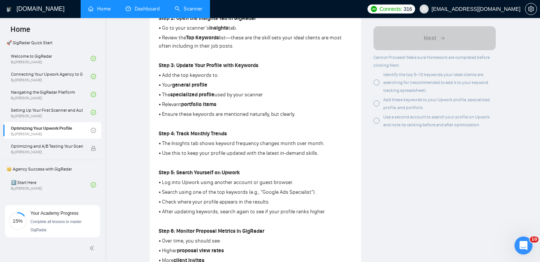
scroll to position [271, 0]
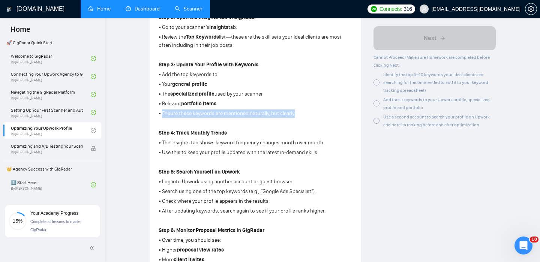
drag, startPoint x: 304, startPoint y: 116, endPoint x: 162, endPoint y: 116, distance: 141.9
click at [162, 116] on p "• Ensure these keywords are mentioned naturally, but clearly." at bounding box center [256, 114] width 194 height 8
copy p "Ensure these keywords are mentioned naturally, but clearly."
click at [295, 104] on p "• Relevant portfolio items" at bounding box center [256, 104] width 194 height 8
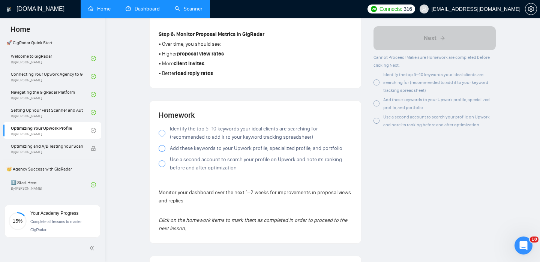
scroll to position [468, 0]
click at [161, 135] on div at bounding box center [162, 132] width 7 height 7
click at [163, 149] on div at bounding box center [162, 147] width 7 height 7
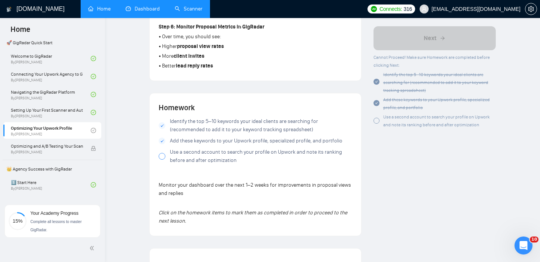
scroll to position [475, 0]
drag, startPoint x: 246, startPoint y: 166, endPoint x: 179, endPoint y: 147, distance: 69.7
click at [178, 148] on div "Identify the top 5–10 keywords your ideal clients are searching for (recommende…" at bounding box center [256, 142] width 194 height 50
drag, startPoint x: 169, startPoint y: 153, endPoint x: 233, endPoint y: 165, distance: 64.9
click at [233, 164] on label "Use a second account to search your profile on Upwork and note its ranking befo…" at bounding box center [256, 155] width 194 height 17
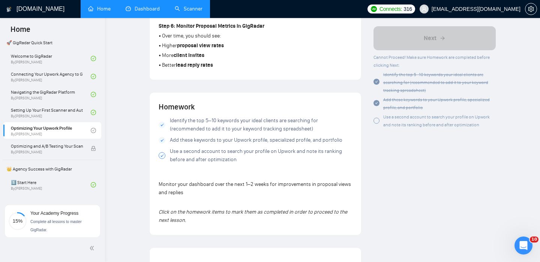
click at [163, 157] on icon at bounding box center [162, 155] width 3 height 3
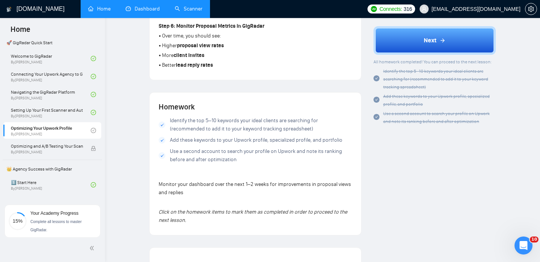
drag, startPoint x: 242, startPoint y: 163, endPoint x: 179, endPoint y: 152, distance: 64.4
click at [178, 152] on span "Use a second account to search your profile on Upwork and note its ranking befo…" at bounding box center [261, 155] width 182 height 17
drag, startPoint x: 173, startPoint y: 152, endPoint x: 222, endPoint y: 164, distance: 50.8
click at [222, 164] on span "Use a second account to search your profile on Upwork and note its ranking befo…" at bounding box center [261, 155] width 182 height 17
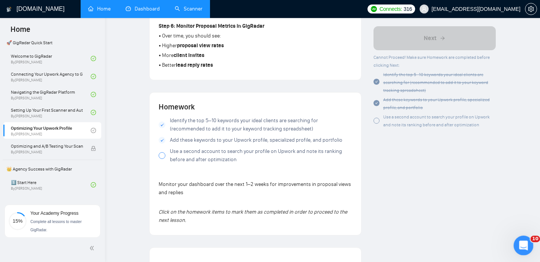
click at [531, 245] on div "Открыть службу сообщений Intercom" at bounding box center [522, 244] width 25 height 25
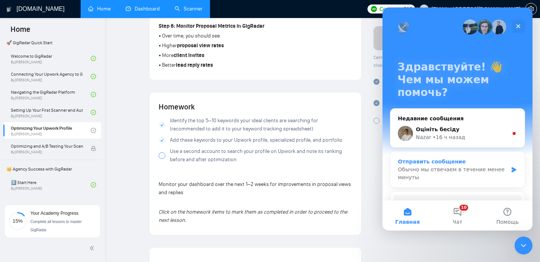
scroll to position [91, 0]
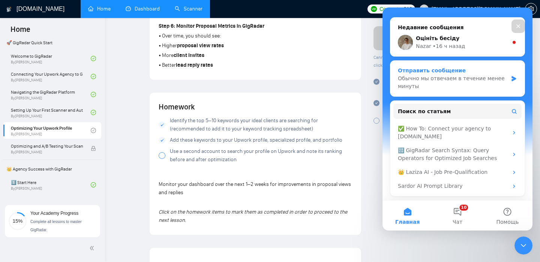
click at [494, 81] on div "Обычно мы отвечаем в течение менее минуты" at bounding box center [453, 83] width 110 height 16
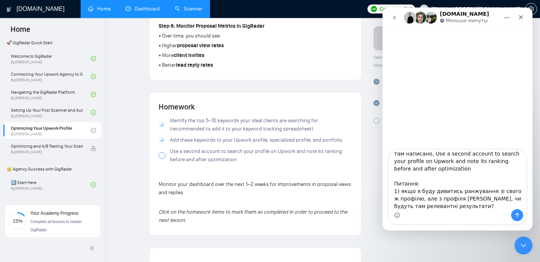
scroll to position [35, 0]
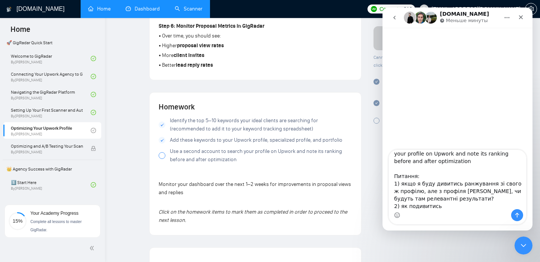
click at [408, 206] on textarea "Доброго дня. Дивлюсь уроки по оптимізації профілю там написано, Use a second ac…" at bounding box center [457, 179] width 137 height 59
click at [457, 208] on textarea "Доброго дня. Дивлюсь уроки по оптимізації профілю там написано, Use a second ac…" at bounding box center [457, 179] width 137 height 59
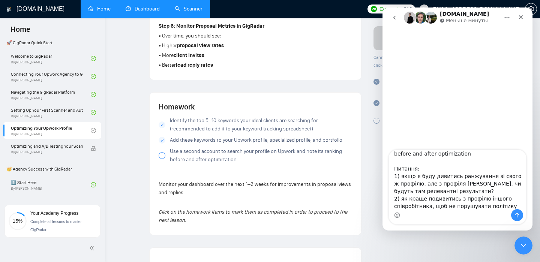
scroll to position [50, 0]
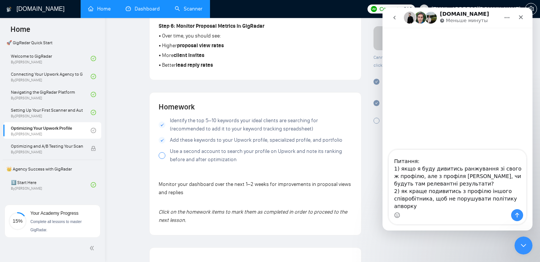
type textarea "Доброго дня. Дивлюсь уроки по оптимізації профілю там написано, Use a second ac…"
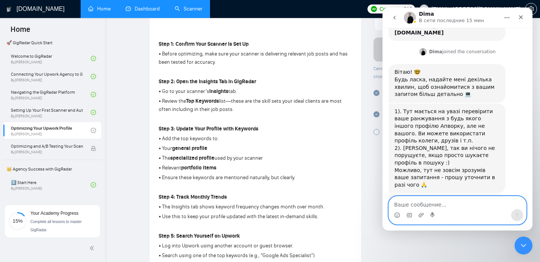
scroll to position [189, 0]
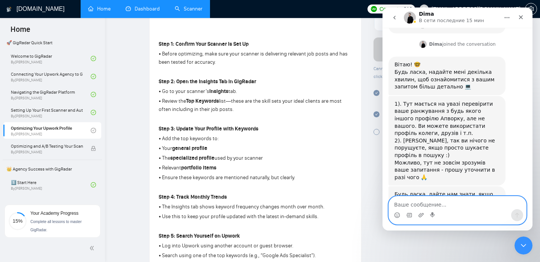
click at [437, 202] on textarea "Ваше сообщение..." at bounding box center [457, 203] width 137 height 13
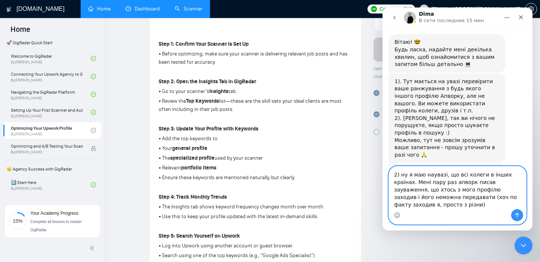
scroll to position [219, 0]
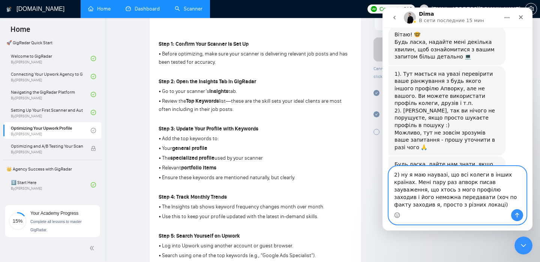
type textarea "2) ну я маю наувазі, що всі колеги в інших країнах. Мені пару раз апворк писав …"
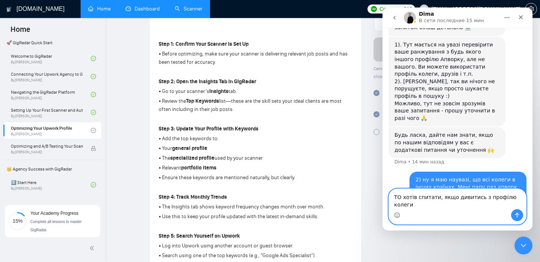
scroll to position [256, 0]
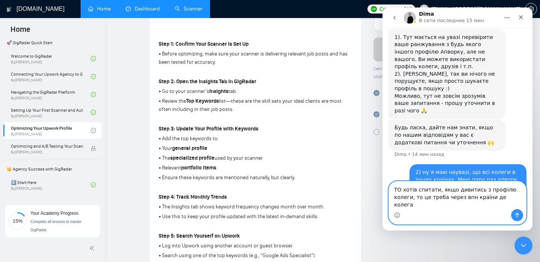
type textarea "ТО хотів спитати, якщо дивитись з профілю колеги, то це треба через впн країни …"
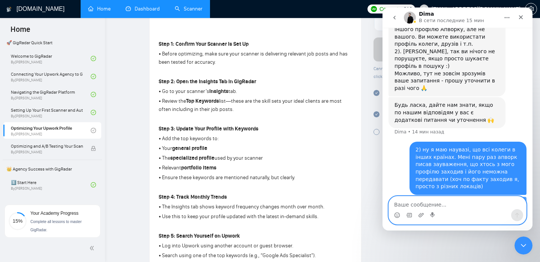
scroll to position [280, 0]
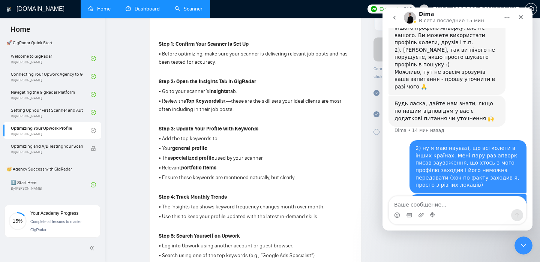
click at [315, 139] on p "• Add the top keywords to:" at bounding box center [256, 139] width 194 height 8
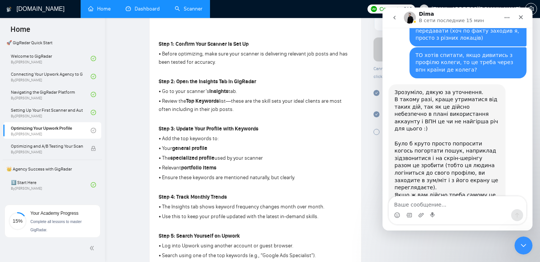
scroll to position [420, 0]
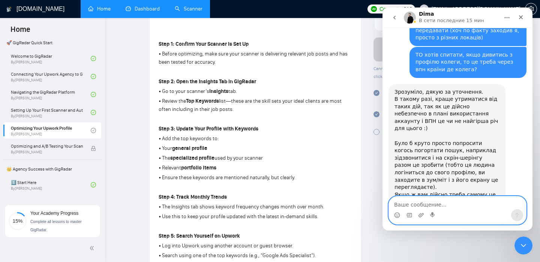
click at [445, 208] on textarea "Ваше сообщение..." at bounding box center [457, 203] width 137 height 13
type textarea "Поняв, дякую"
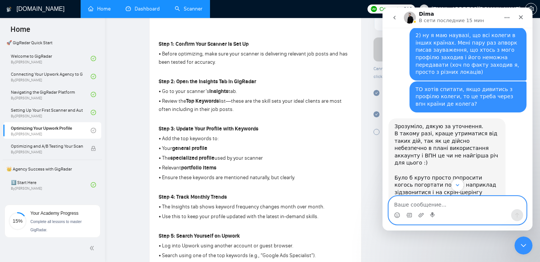
scroll to position [471, 0]
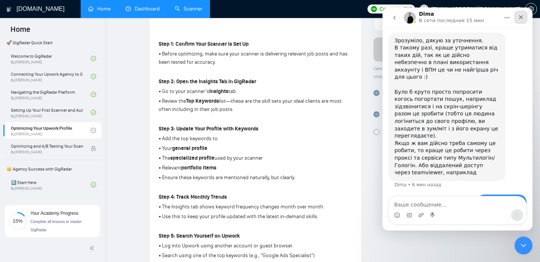
click at [523, 17] on icon "Закрыть" at bounding box center [521, 17] width 6 height 6
